Goal: Navigation & Orientation: Go to known website

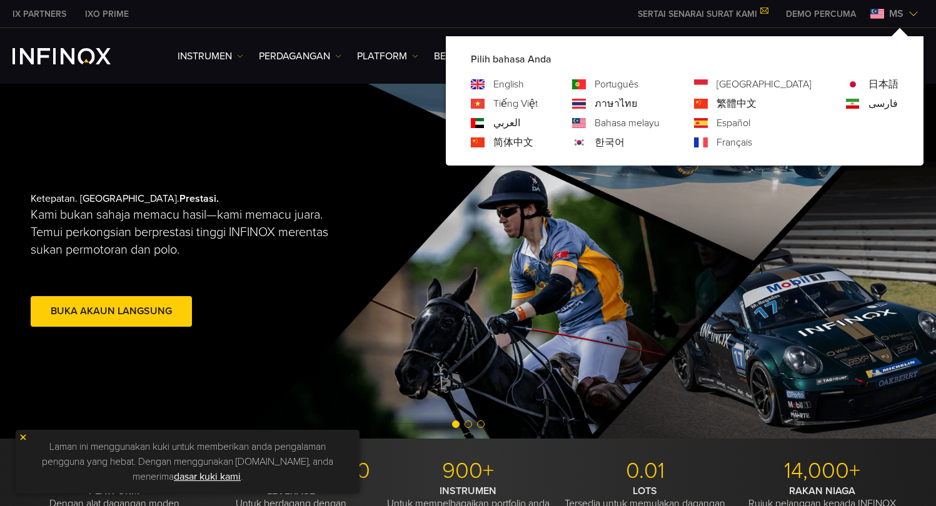
click at [524, 81] on link "English" at bounding box center [508, 84] width 31 height 15
